Goal: Task Accomplishment & Management: Use online tool/utility

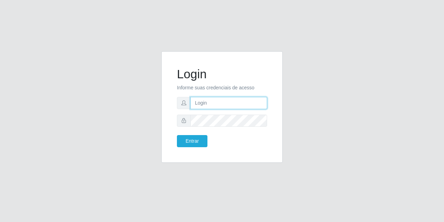
click at [224, 101] on input "text" at bounding box center [228, 103] width 77 height 12
type input "[EMAIL_ADDRESS][DOMAIN_NAME]"
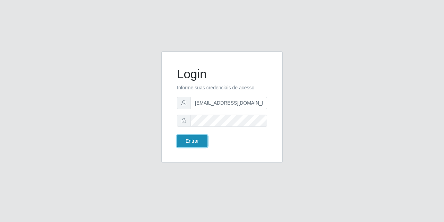
click at [199, 141] on button "Entrar" at bounding box center [192, 141] width 31 height 12
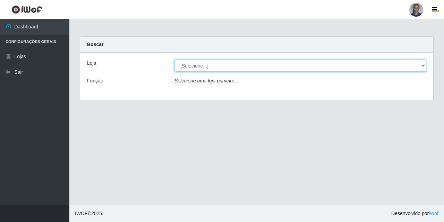
click at [416, 67] on select "[Selecione...] Supermercado [GEOGRAPHIC_DATA]" at bounding box center [300, 66] width 252 height 12
select select "165"
click at [174, 60] on select "[Selecione...] Supermercado [GEOGRAPHIC_DATA]" at bounding box center [300, 66] width 252 height 12
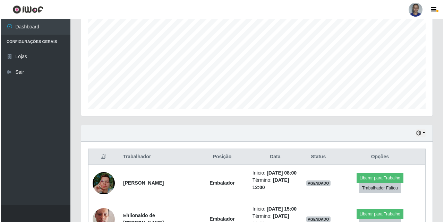
scroll to position [245, 0]
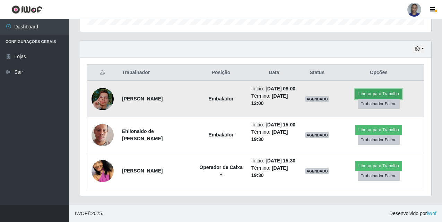
click at [369, 89] on button "Liberar para Trabalho" at bounding box center [378, 94] width 47 height 10
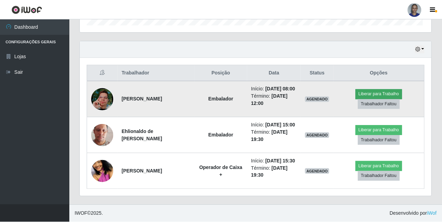
scroll to position [144, 348]
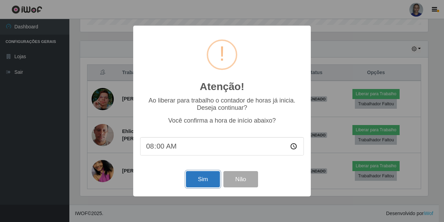
click at [208, 183] on button "Sim" at bounding box center [203, 179] width 34 height 16
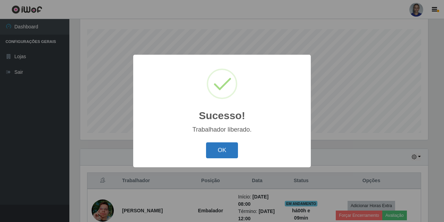
click at [222, 154] on button "OK" at bounding box center [222, 150] width 32 height 16
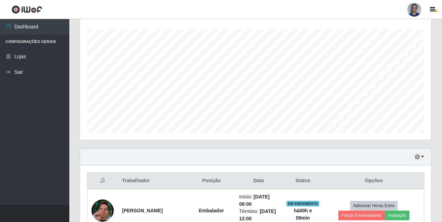
scroll to position [219, 0]
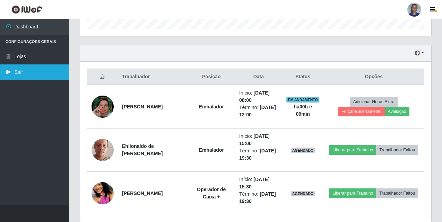
click at [29, 78] on link "Sair" at bounding box center [34, 72] width 69 height 16
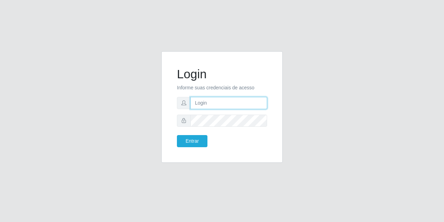
click at [211, 108] on input "text" at bounding box center [228, 103] width 77 height 12
type input "sidneybtst21@gmail.com"
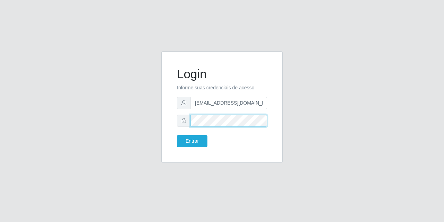
click at [177, 135] on button "Entrar" at bounding box center [192, 141] width 31 height 12
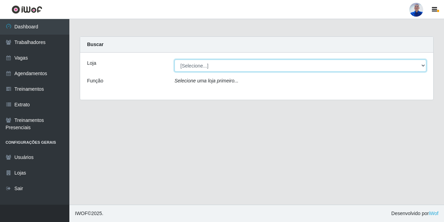
click at [237, 66] on select "[Selecione...] Supermercado [GEOGRAPHIC_DATA]" at bounding box center [300, 66] width 252 height 12
select select "165"
click at [174, 60] on select "[Selecione...] Supermercado [GEOGRAPHIC_DATA]" at bounding box center [300, 66] width 252 height 12
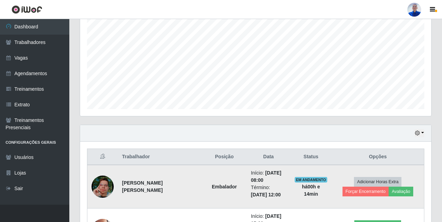
scroll to position [245, 0]
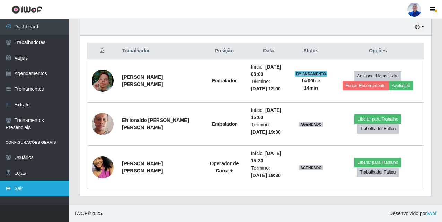
click at [32, 188] on link "Sair" at bounding box center [34, 189] width 69 height 16
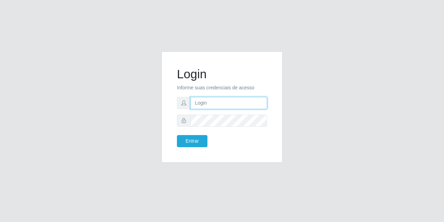
click at [207, 102] on input "text" at bounding box center [228, 103] width 77 height 12
type input "83988375640"
